Goal: Browse casually: Explore the website without a specific task or goal

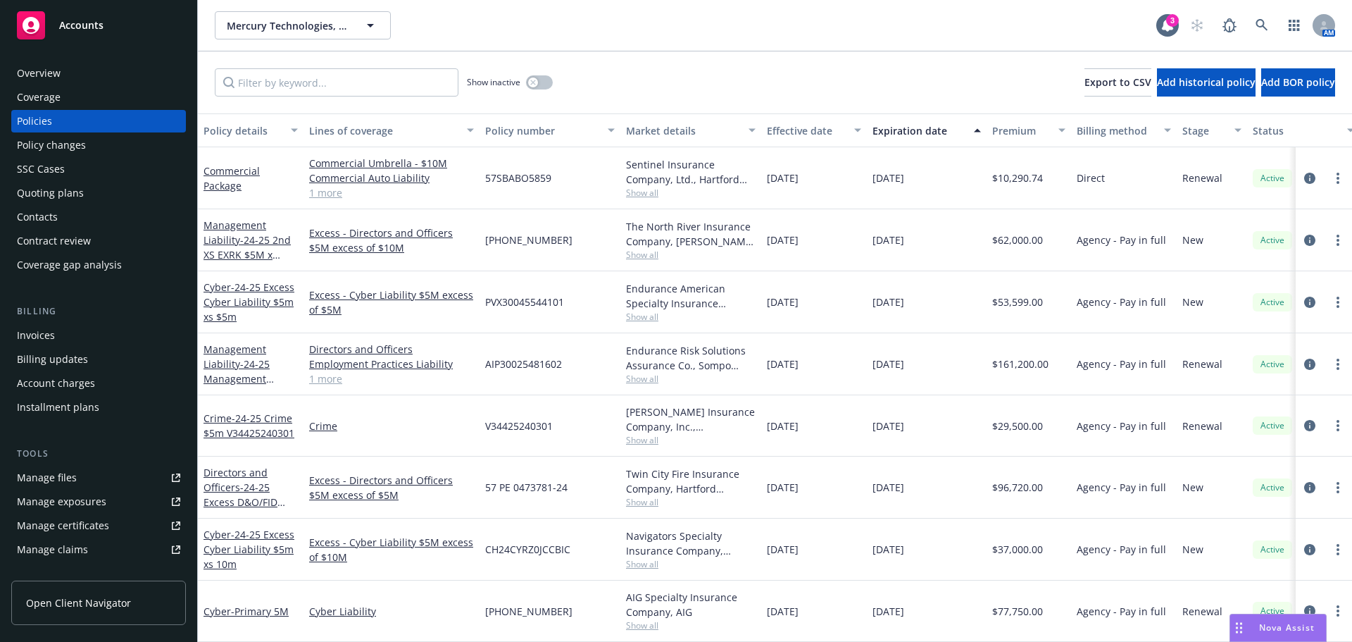
scroll to position [67, 0]
